Goal: Information Seeking & Learning: Learn about a topic

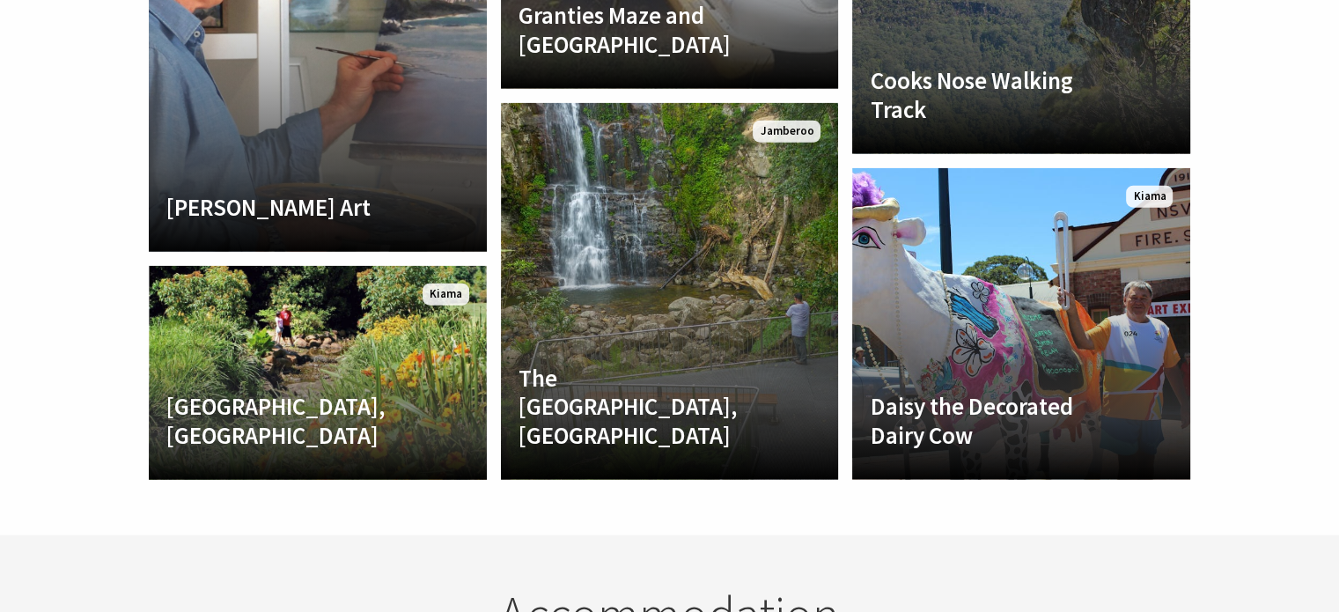
scroll to position [4065, 0]
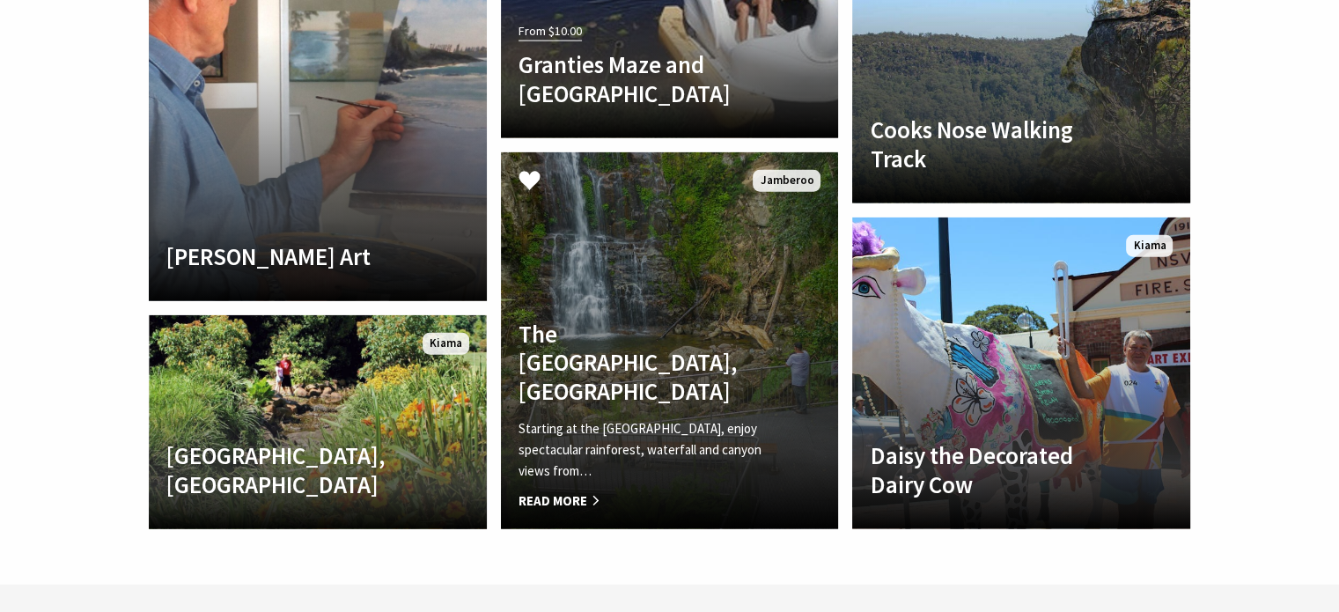
click at [647, 319] on h4 "The [GEOGRAPHIC_DATA], [GEOGRAPHIC_DATA]" at bounding box center [644, 361] width 252 height 85
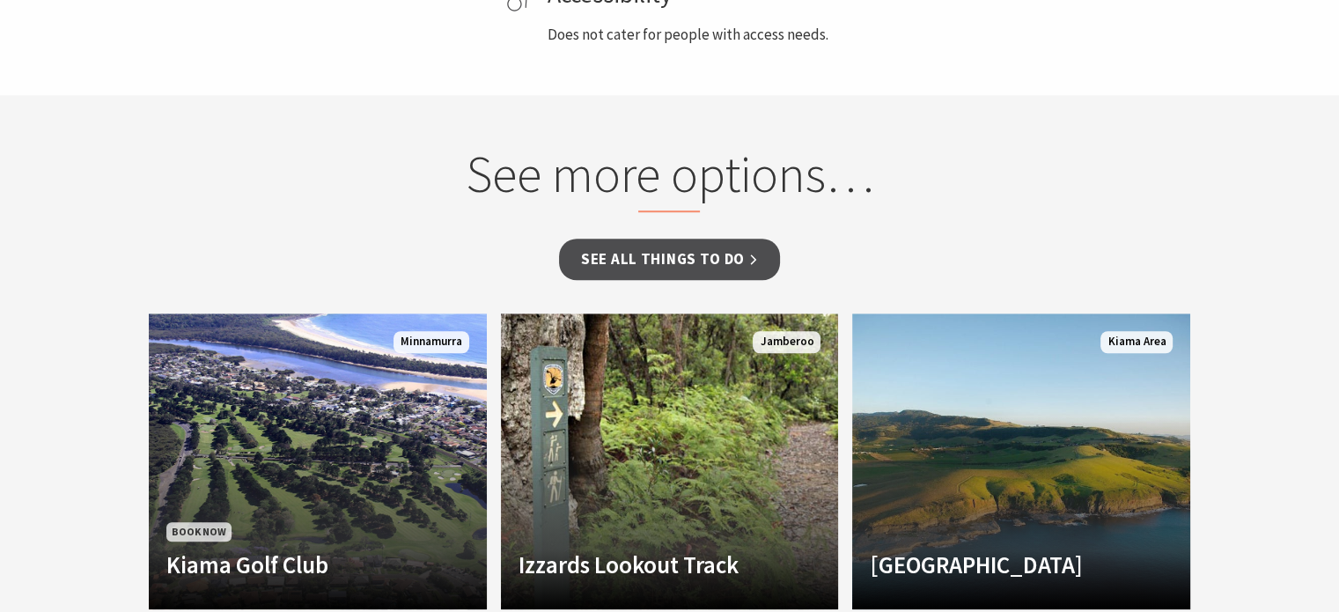
scroll to position [1370, 0]
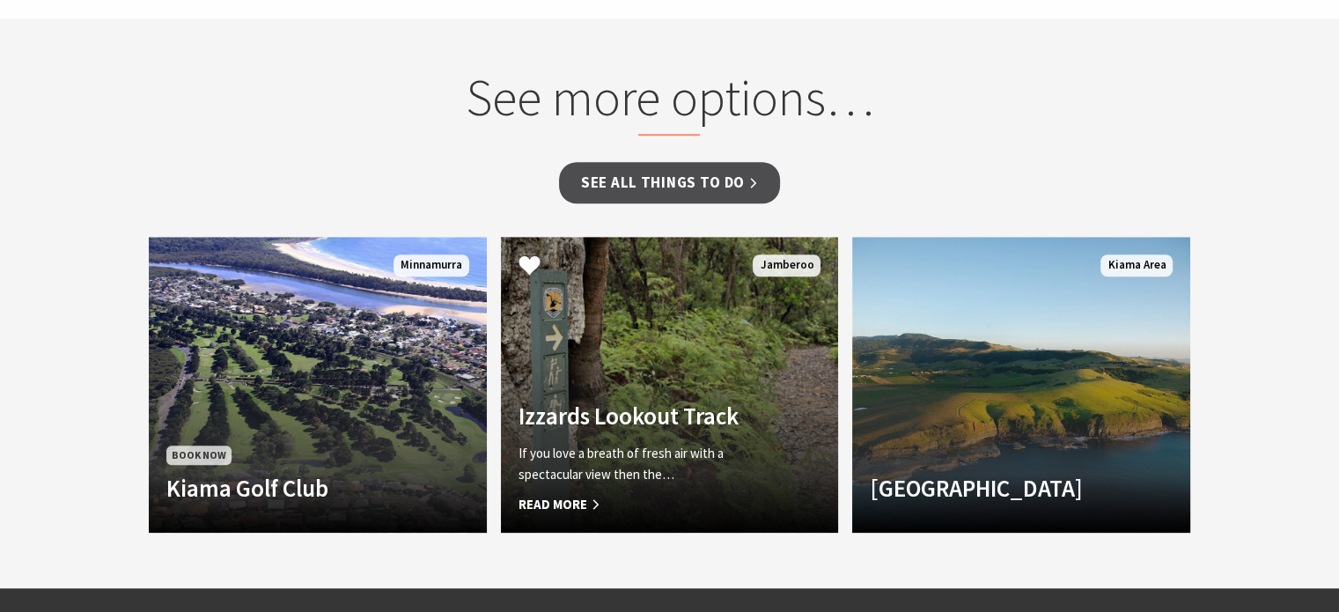
click at [624, 443] on p "If you love a breath of fresh air with a spectacular view then the…" at bounding box center [644, 464] width 252 height 42
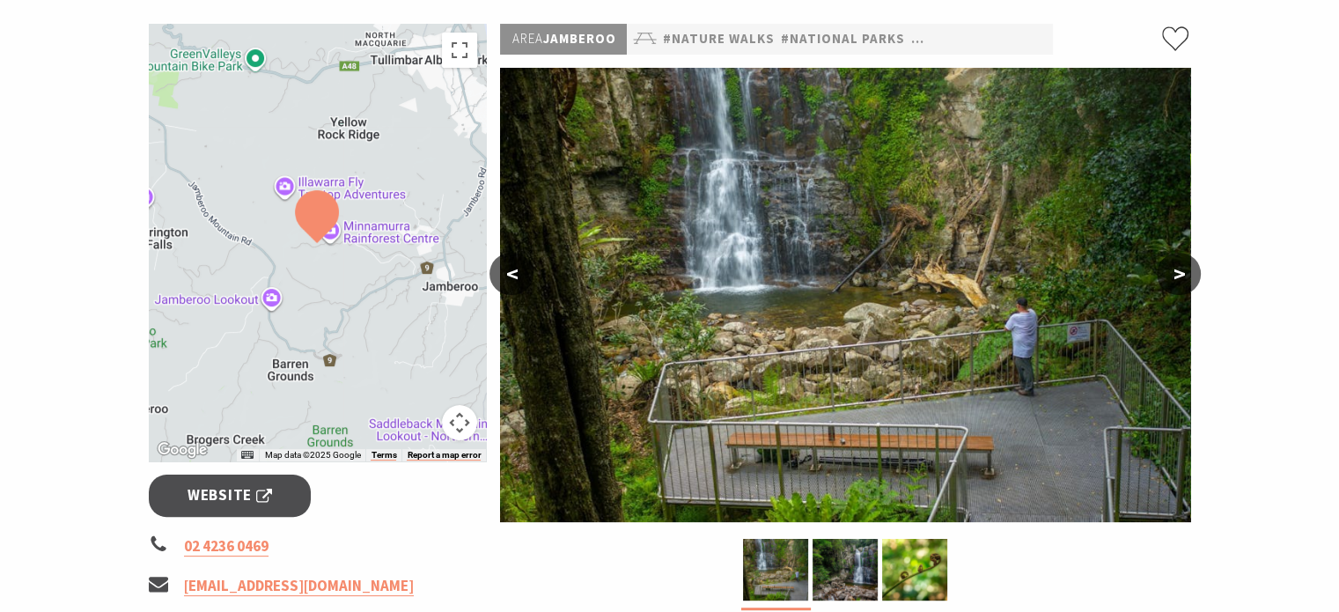
scroll to position [232, 0]
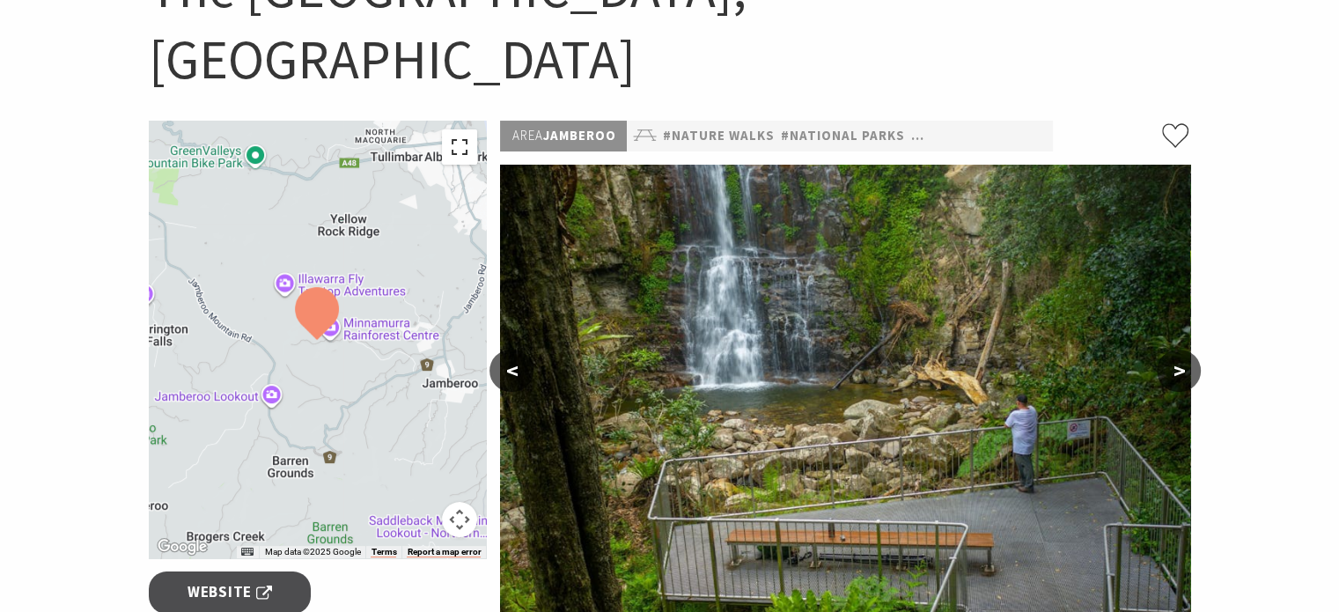
click at [461, 129] on button "Toggle fullscreen view" at bounding box center [459, 146] width 35 height 35
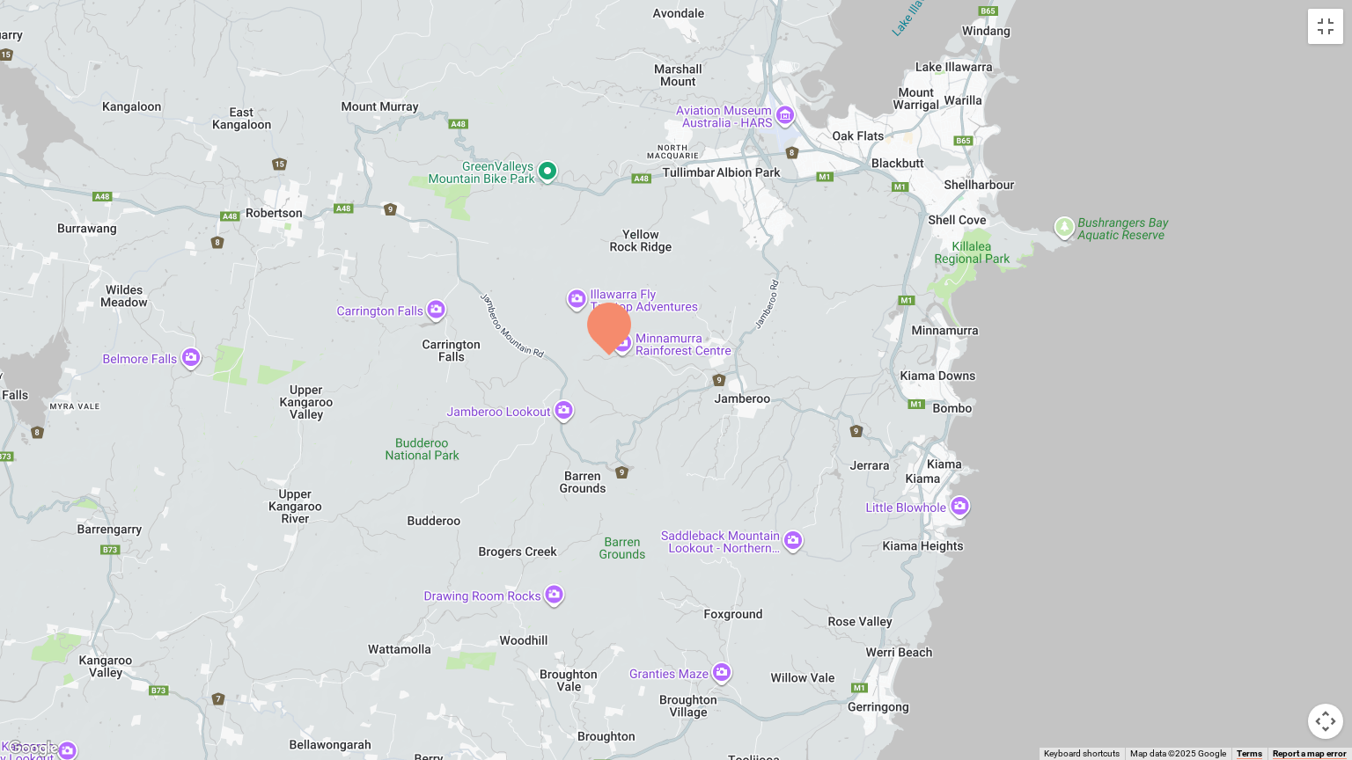
drag, startPoint x: 785, startPoint y: 296, endPoint x: 716, endPoint y: 271, distance: 72.9
click at [716, 271] on div at bounding box center [676, 380] width 1352 height 760
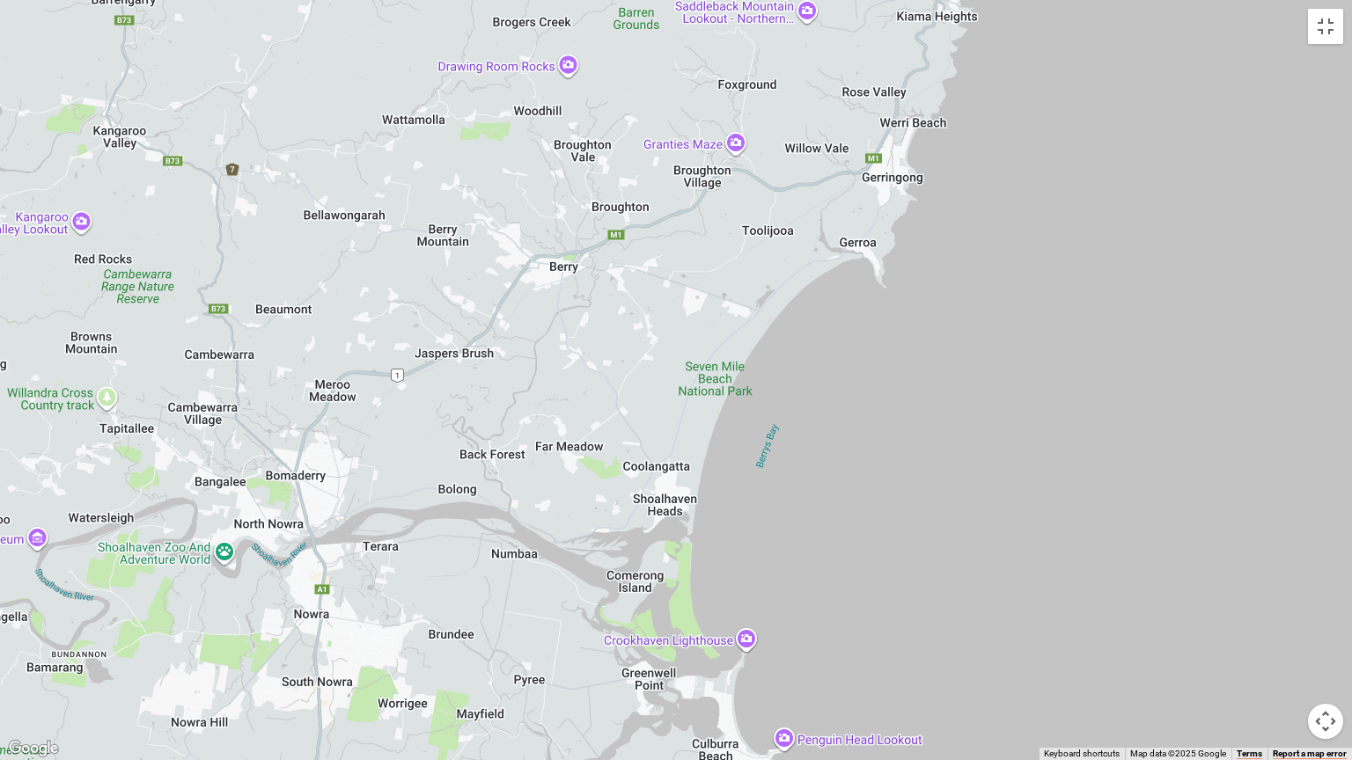
drag, startPoint x: 651, startPoint y: 580, endPoint x: 665, endPoint y: 44, distance: 536.2
click at [665, 44] on div at bounding box center [676, 380] width 1352 height 760
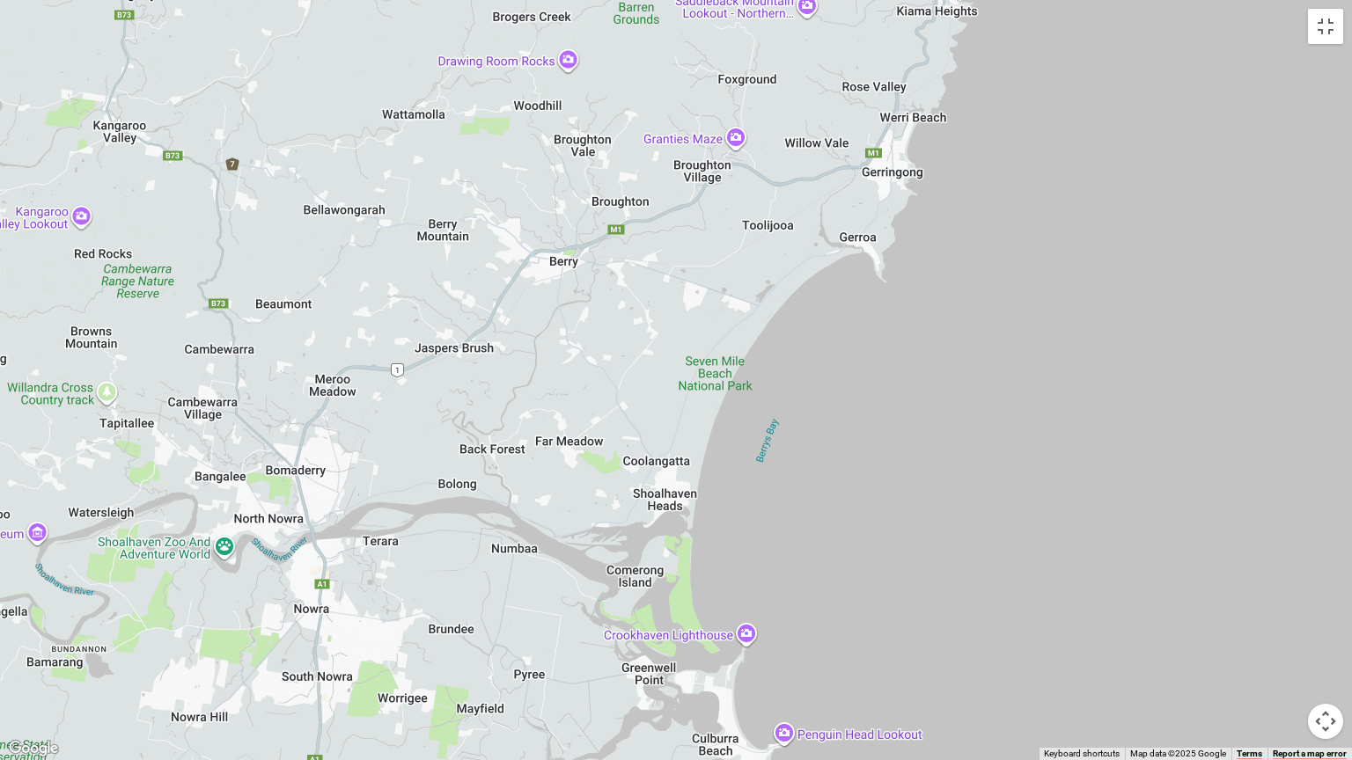
click at [679, 593] on div at bounding box center [676, 380] width 1352 height 760
click at [663, 584] on div at bounding box center [676, 380] width 1352 height 760
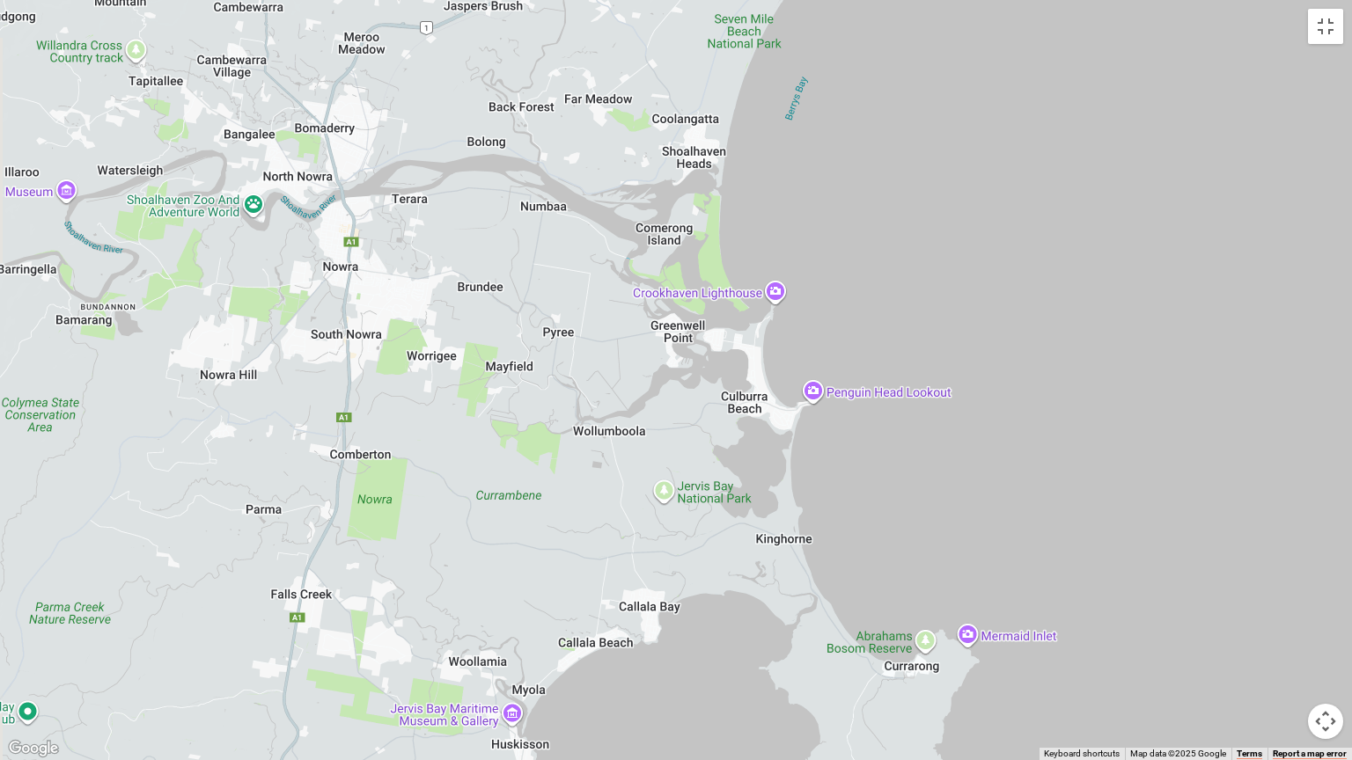
drag, startPoint x: 804, startPoint y: 599, endPoint x: 833, endPoint y: 253, distance: 347.1
click at [833, 253] on div at bounding box center [676, 380] width 1352 height 760
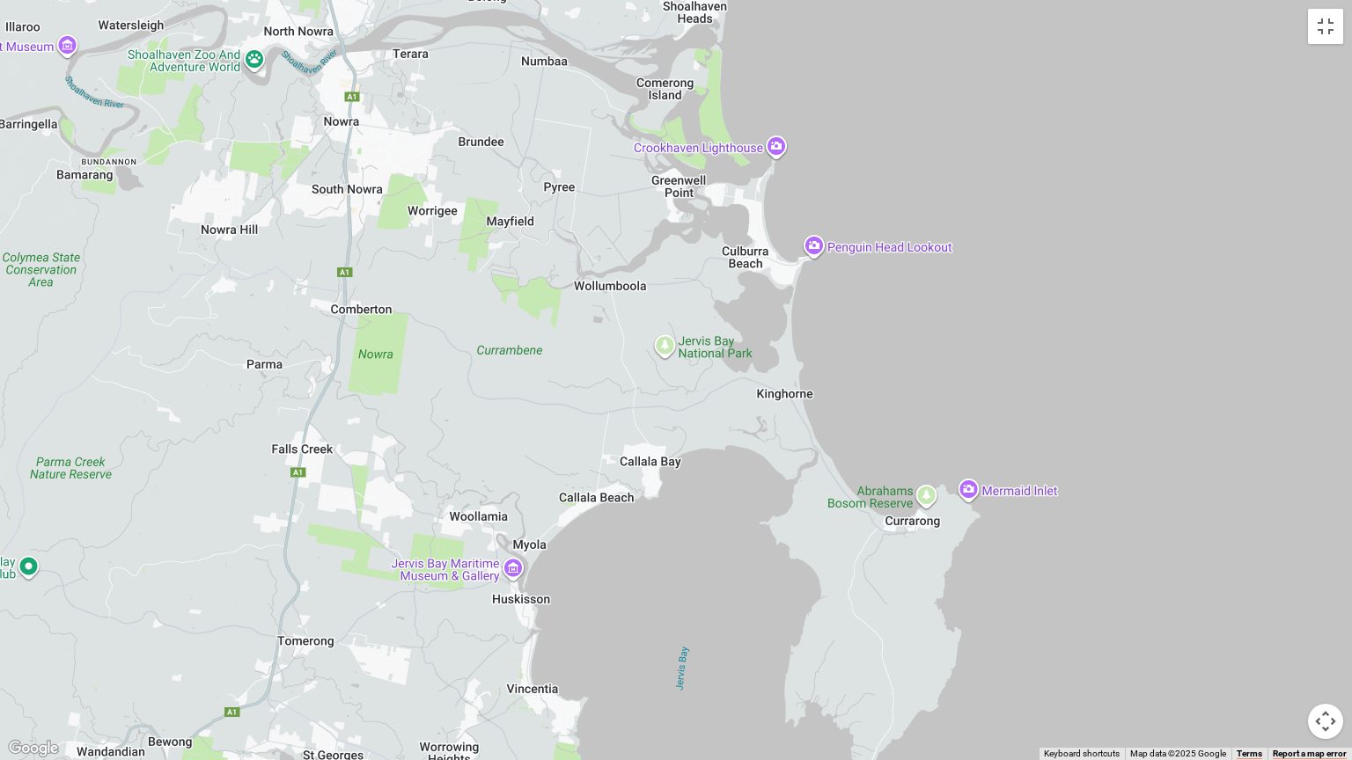
drag, startPoint x: 581, startPoint y: 505, endPoint x: 578, endPoint y: 393, distance: 112.7
click at [578, 393] on div at bounding box center [676, 380] width 1352 height 760
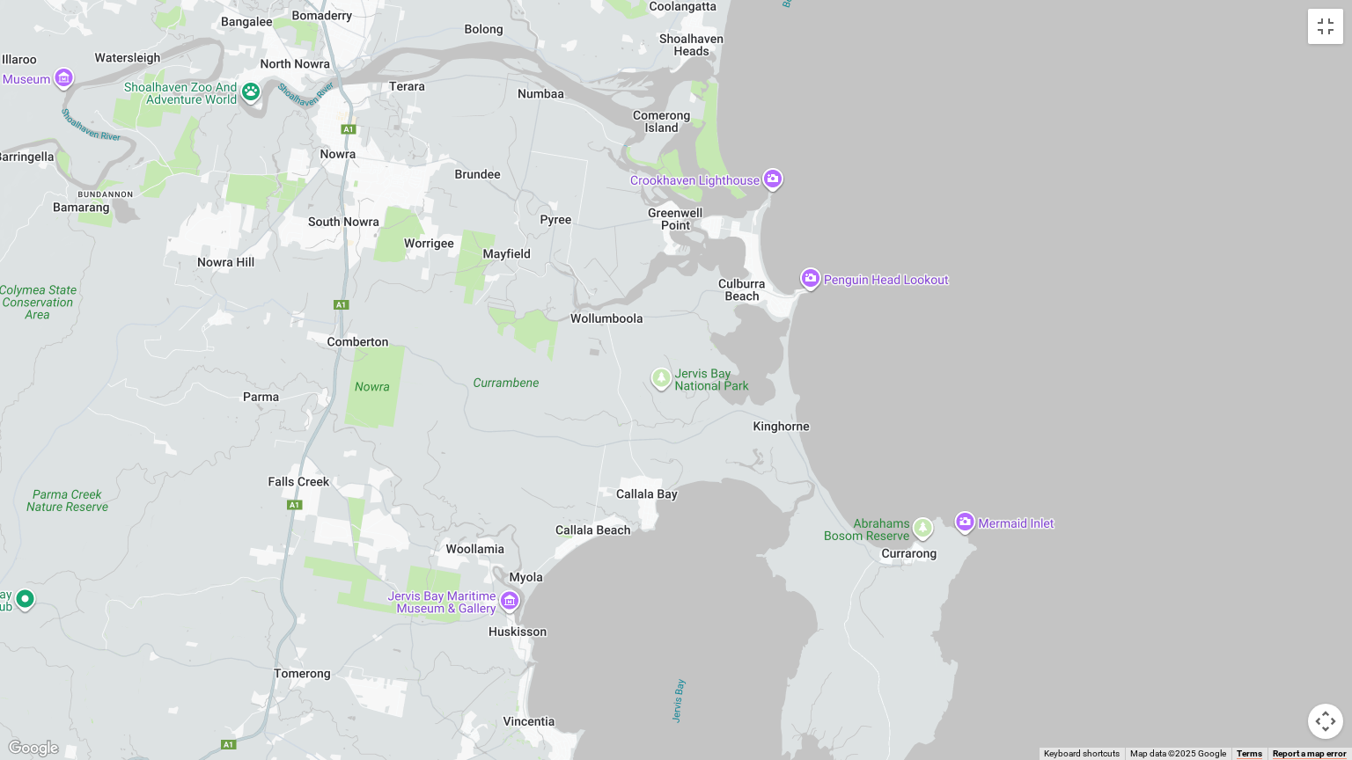
click at [756, 349] on div at bounding box center [676, 380] width 1352 height 760
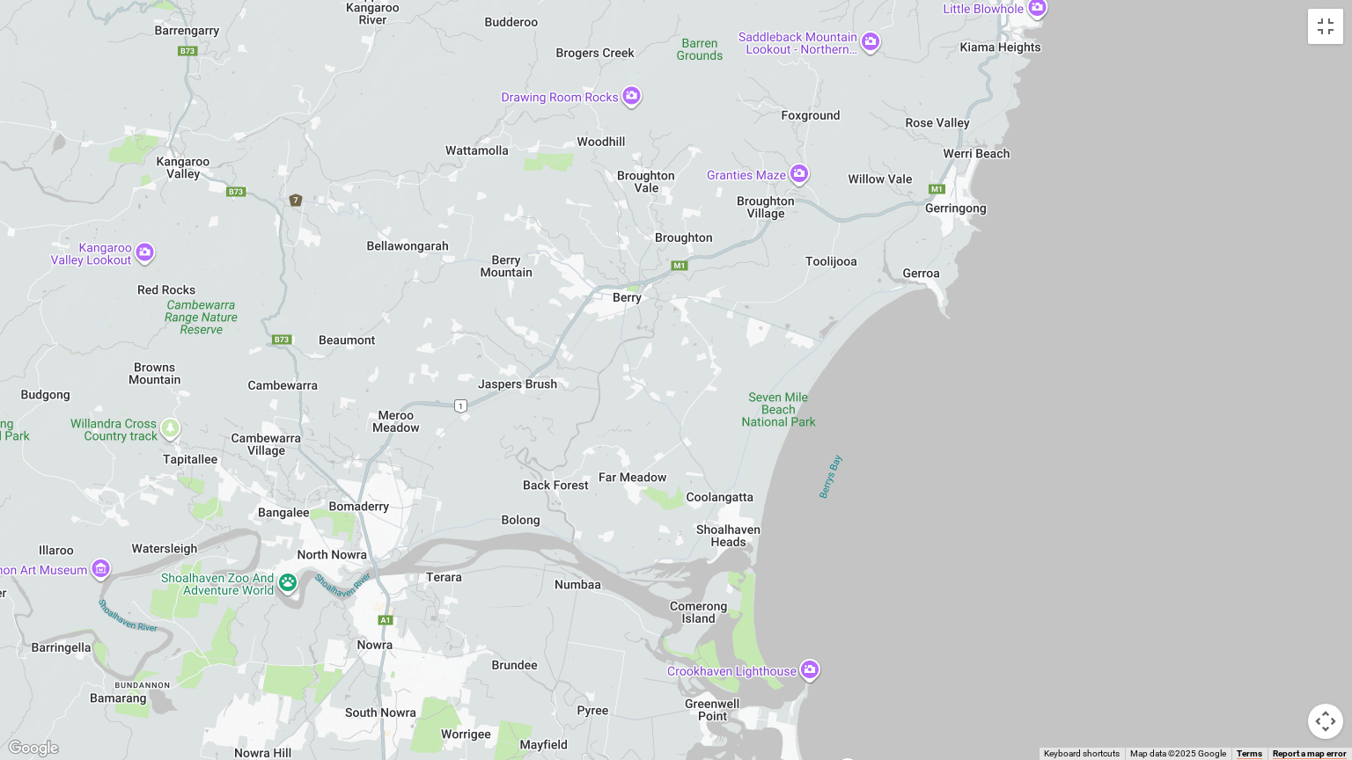
drag, startPoint x: 528, startPoint y: 197, endPoint x: 566, endPoint y: 691, distance: 495.2
click at [566, 611] on div at bounding box center [676, 380] width 1352 height 760
click at [1327, 611] on button "Map camera controls" at bounding box center [1325, 721] width 35 height 35
drag, startPoint x: 1274, startPoint y: 712, endPoint x: 1253, endPoint y: 690, distance: 30.5
click at [1273, 611] on button "Zoom out" at bounding box center [1281, 721] width 35 height 35
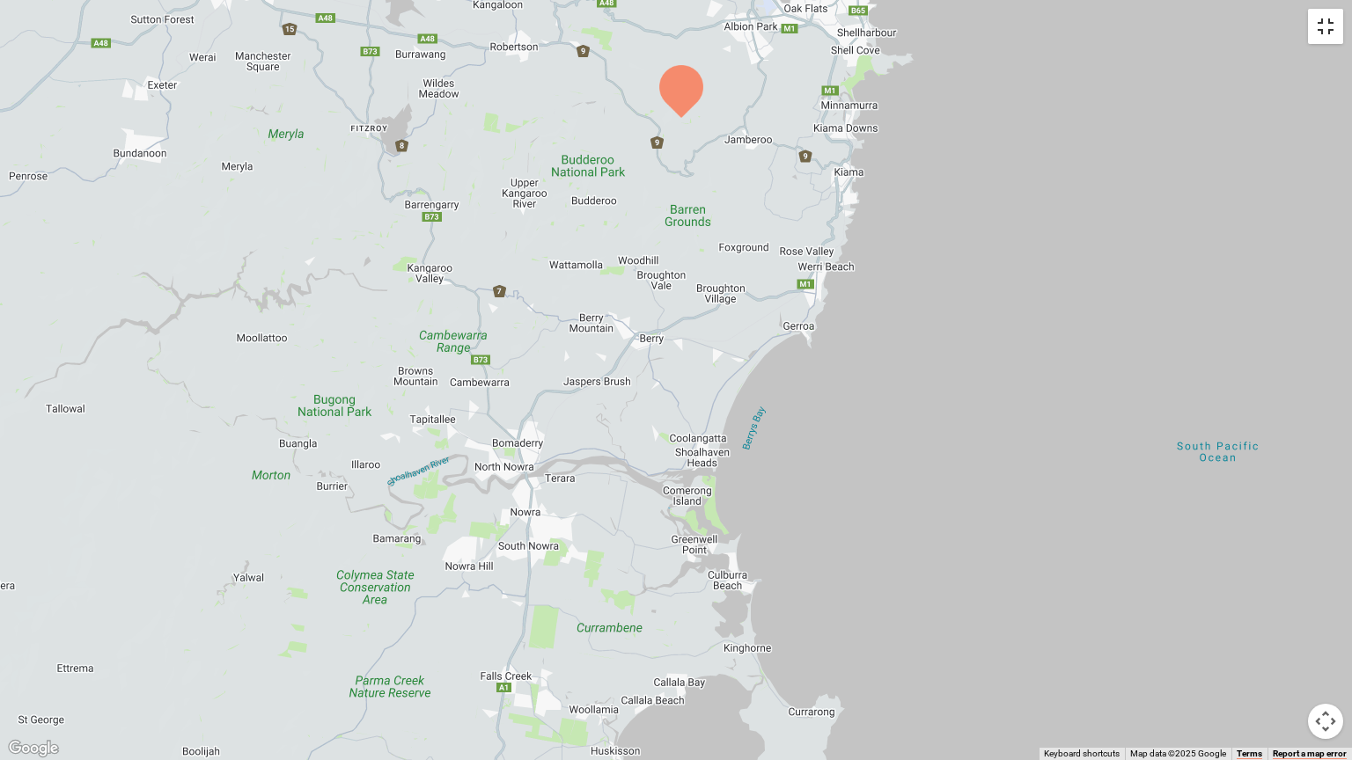
click at [1313, 43] on button "Toggle fullscreen view" at bounding box center [1325, 26] width 35 height 35
